Goal: Check status: Check status

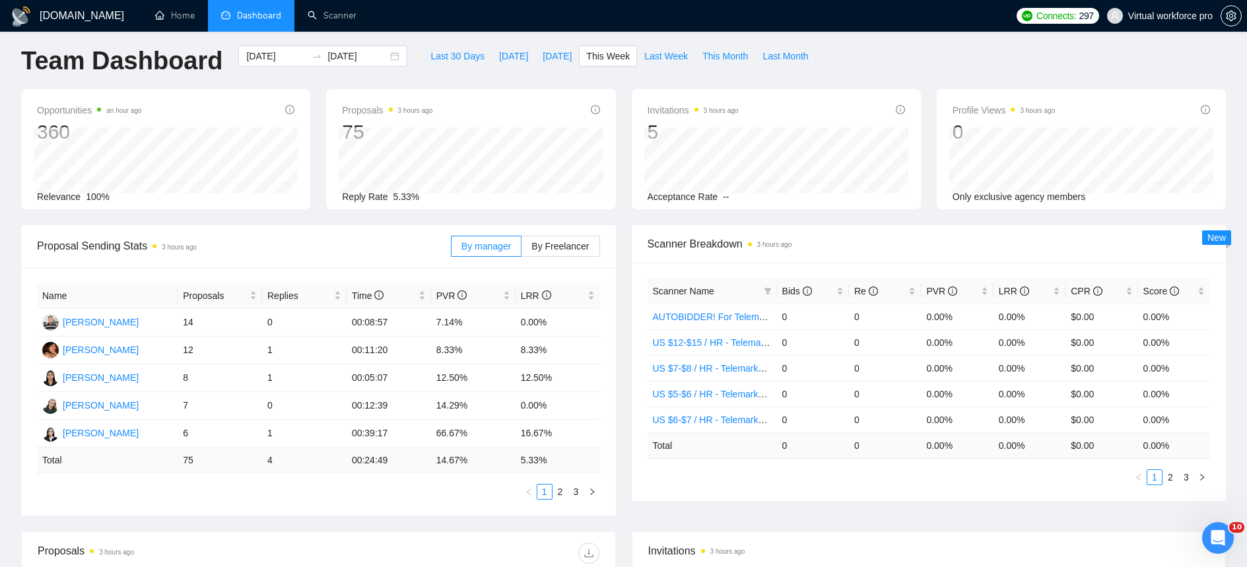
scroll to position [13, 0]
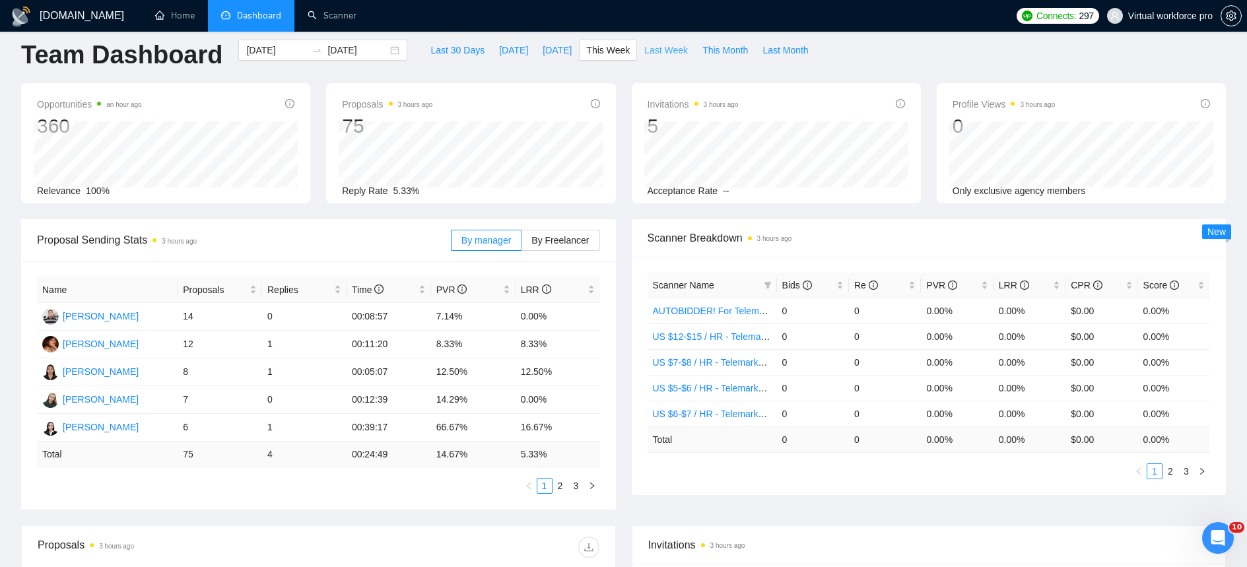
click at [677, 55] on span "Last Week" at bounding box center [666, 50] width 44 height 15
type input "[DATE]"
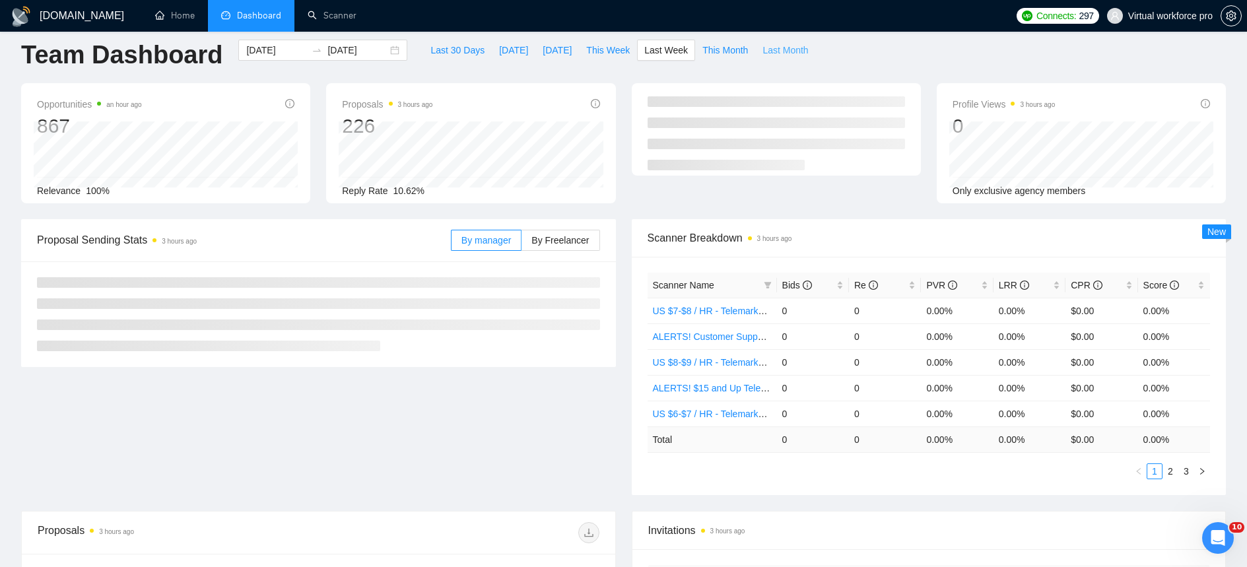
click at [784, 52] on span "Last Month" at bounding box center [785, 50] width 46 height 15
type input "[DATE]"
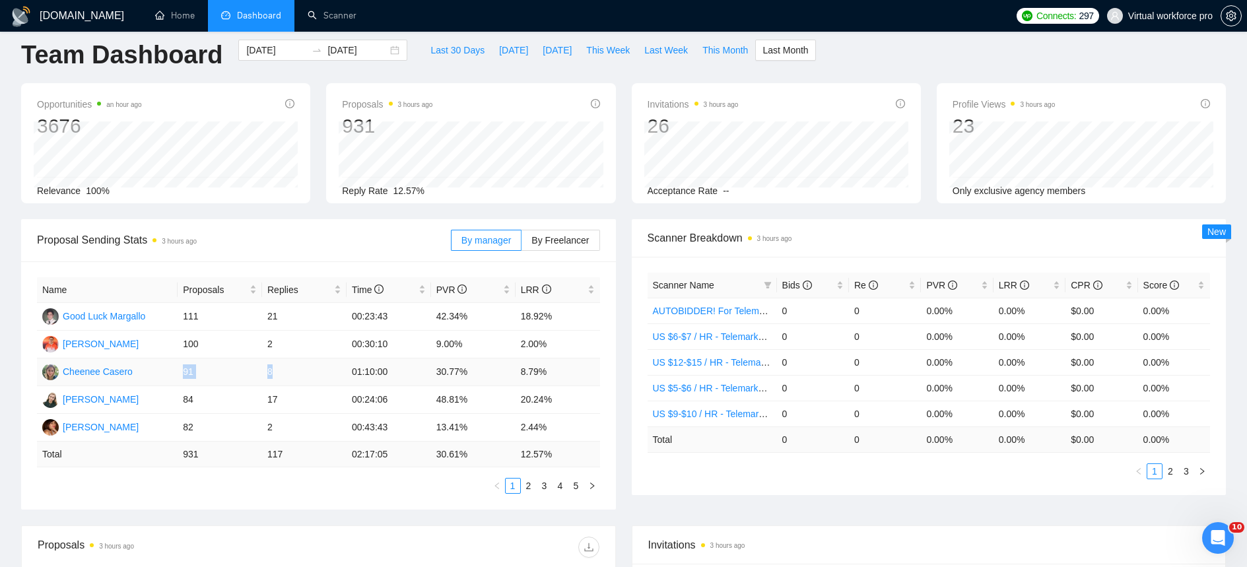
drag, startPoint x: 262, startPoint y: 372, endPoint x: 180, endPoint y: 372, distance: 81.9
click at [180, 372] on tr "Cheenee Casero 91 8 01:10:00 30.77% 8.79%" at bounding box center [318, 372] width 563 height 28
click at [525, 488] on link "2" at bounding box center [529, 486] width 15 height 15
click at [544, 487] on link "3" at bounding box center [544, 486] width 15 height 15
click at [508, 488] on link "1" at bounding box center [513, 486] width 15 height 15
